Goal: Check status: Check status

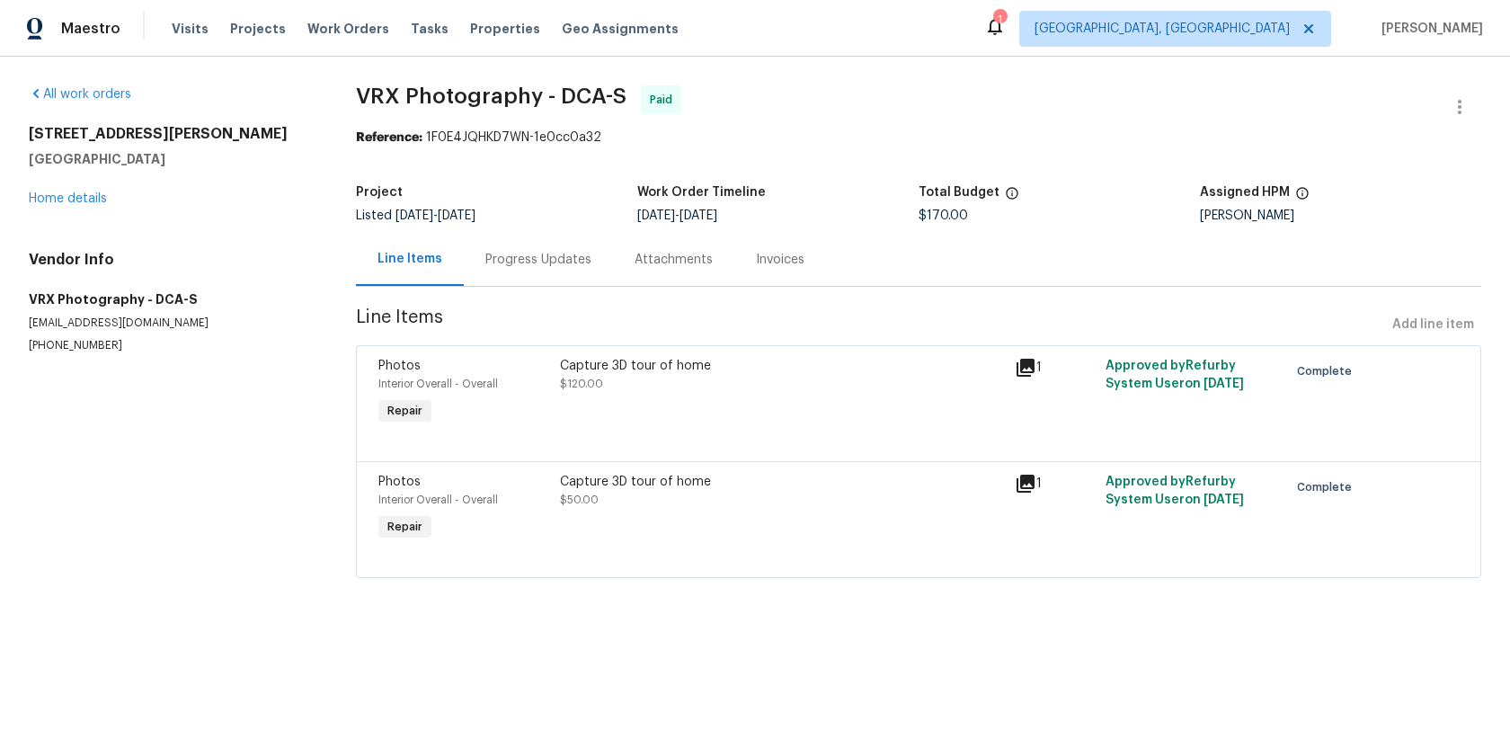
click at [527, 257] on div "Progress Updates" at bounding box center [538, 260] width 106 height 18
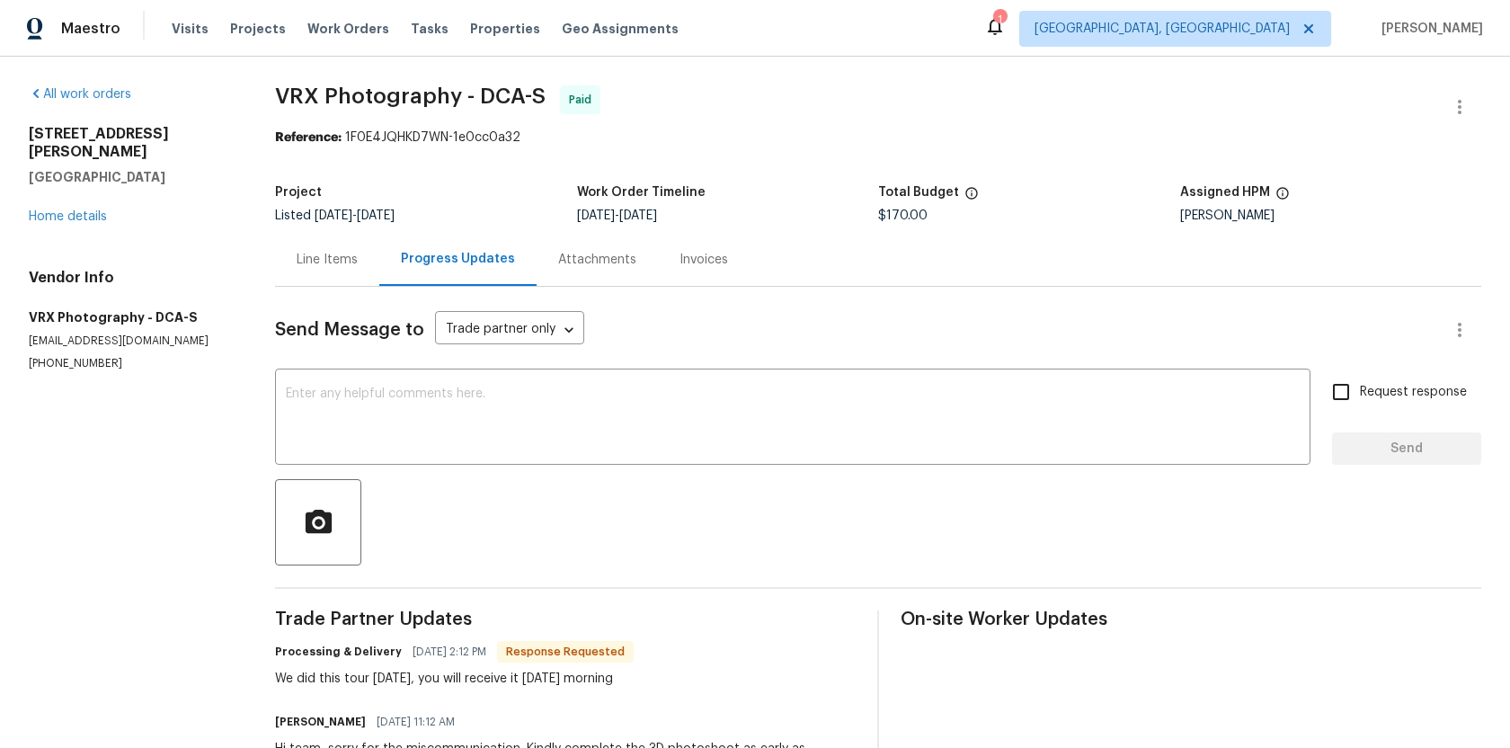
click at [594, 260] on div "Attachments" at bounding box center [597, 260] width 78 height 18
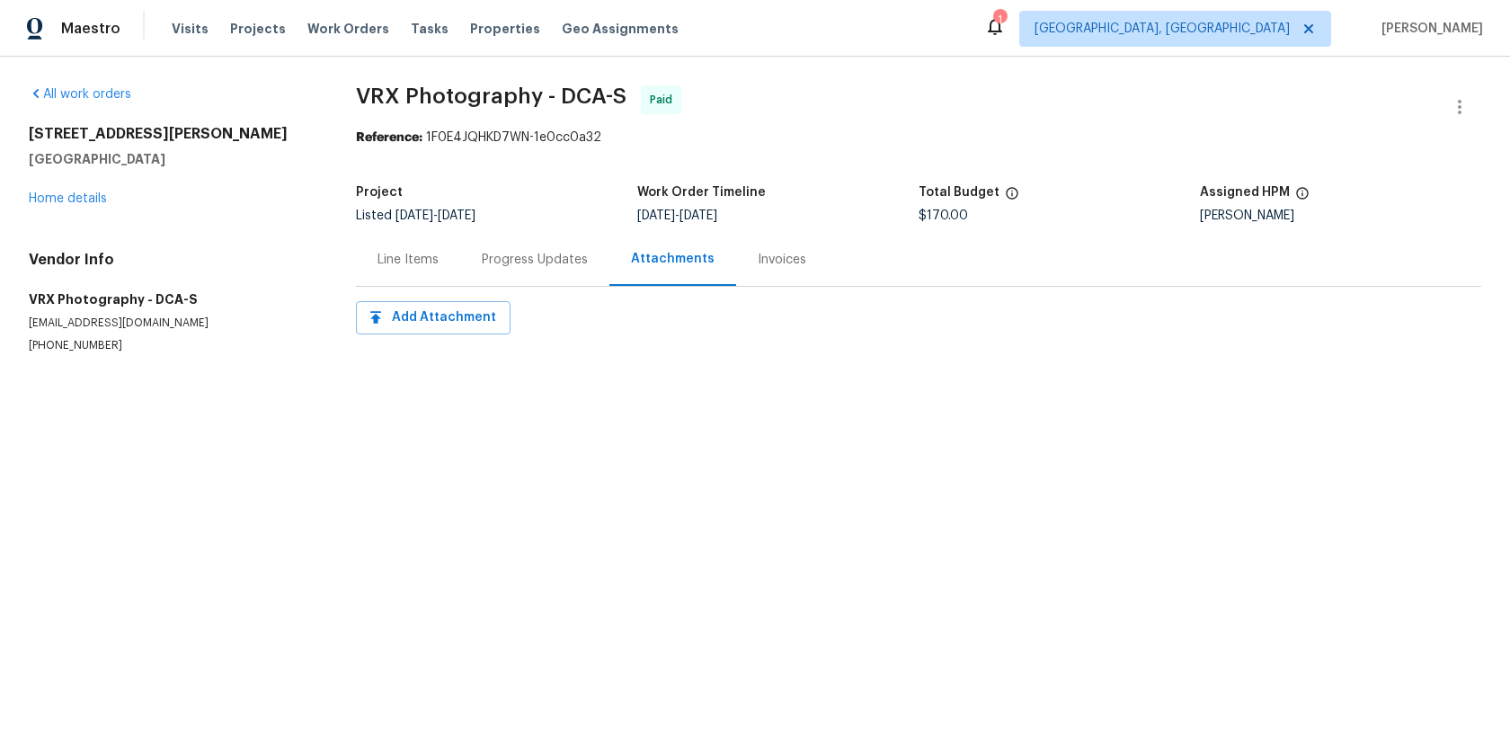
click at [743, 272] on div "Invoices" at bounding box center [782, 259] width 92 height 53
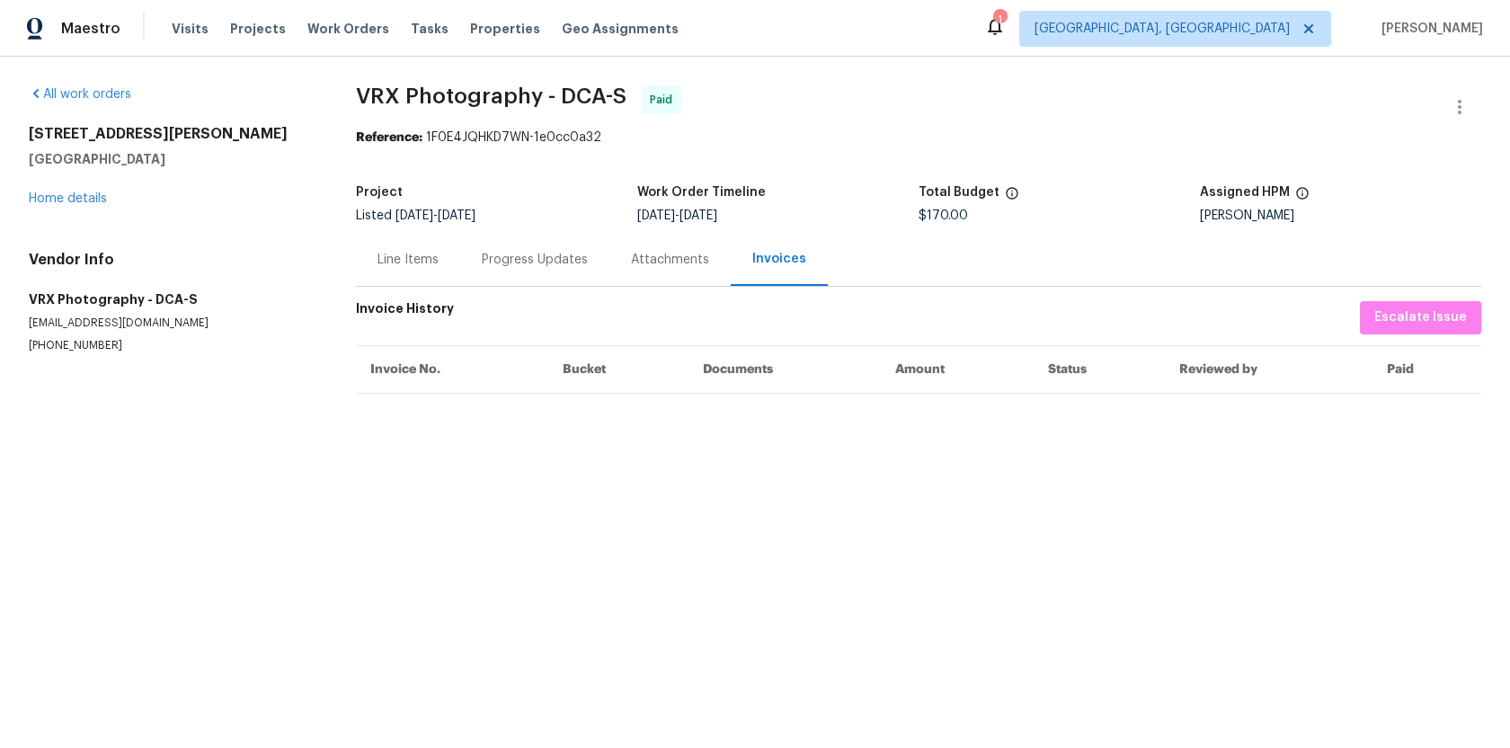
click at [412, 264] on div "Line Items" at bounding box center [407, 260] width 61 height 18
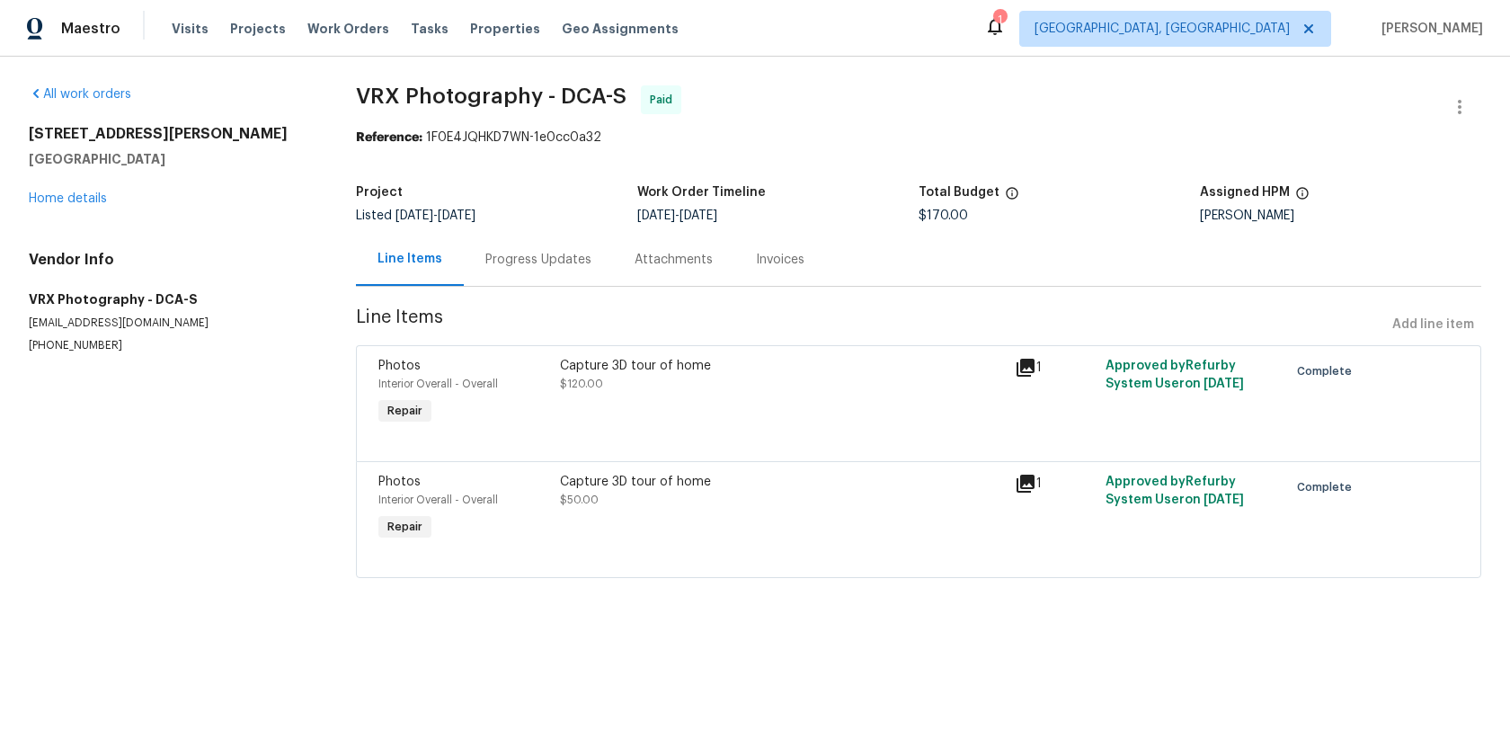
click at [766, 263] on div "Invoices" at bounding box center [780, 260] width 49 height 18
